Goal: Information Seeking & Learning: Learn about a topic

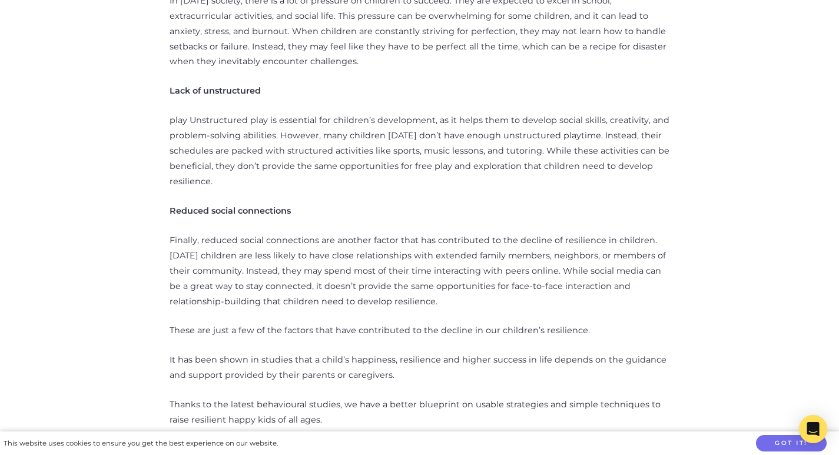
scroll to position [883, 0]
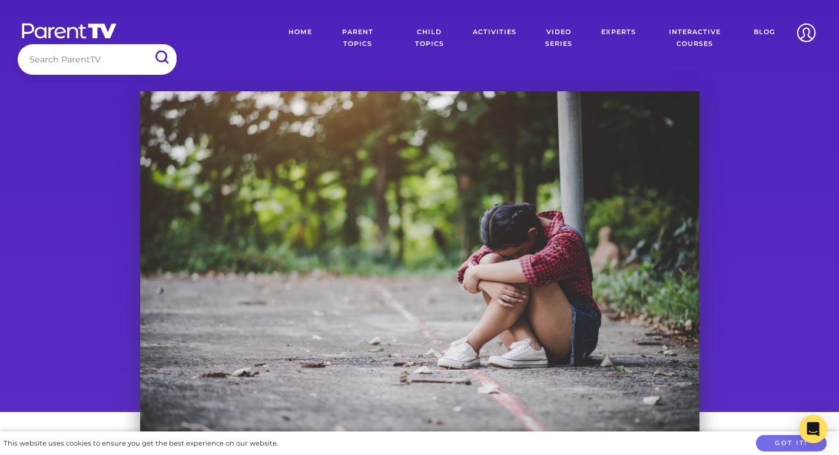
drag, startPoint x: 377, startPoint y: 189, endPoint x: 310, endPoint y: 264, distance: 100.0
click at [310, 264] on div at bounding box center [419, 275] width 559 height 368
click at [481, 169] on div at bounding box center [419, 275] width 559 height 368
drag, startPoint x: 481, startPoint y: 169, endPoint x: 358, endPoint y: 292, distance: 173.9
click at [358, 292] on div at bounding box center [419, 275] width 559 height 368
